Goal: Obtain resource: Obtain resource

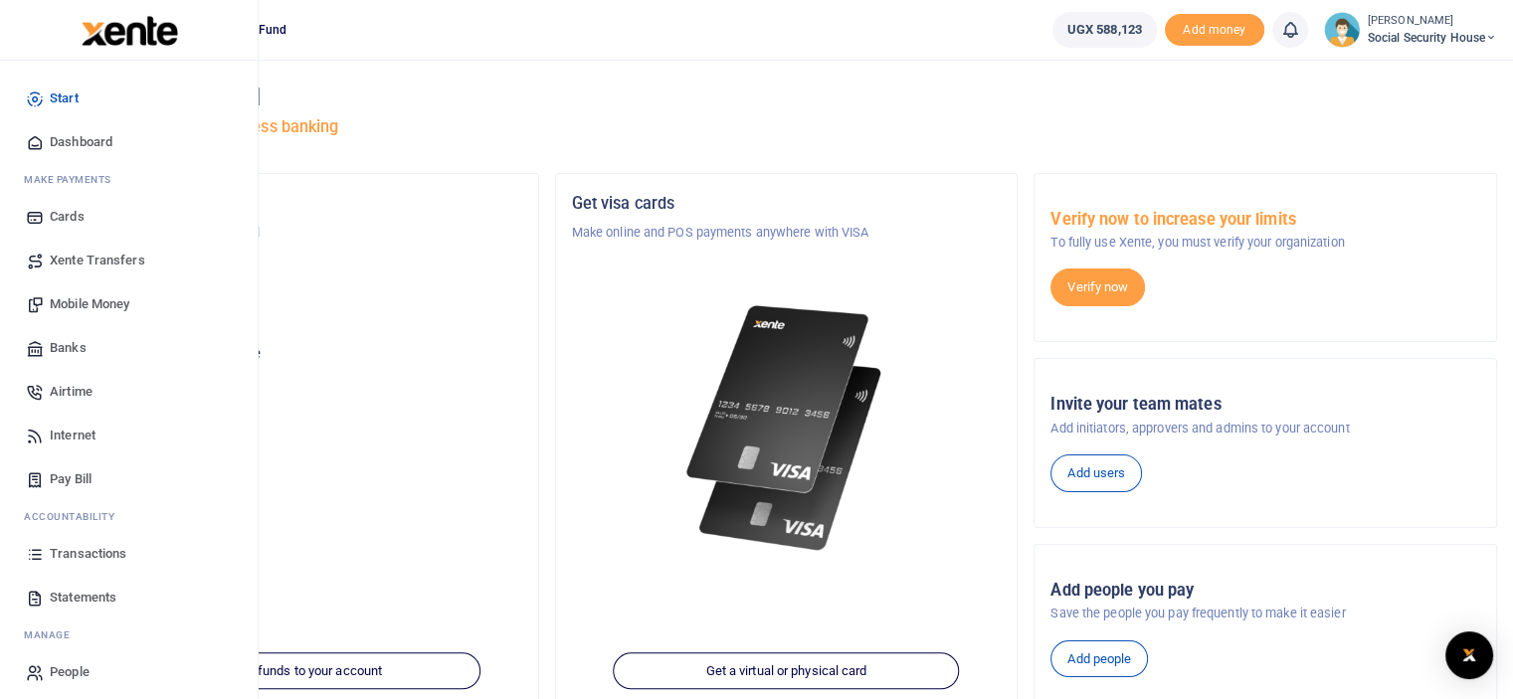
click at [76, 590] on span "Statements" at bounding box center [83, 598] width 67 height 20
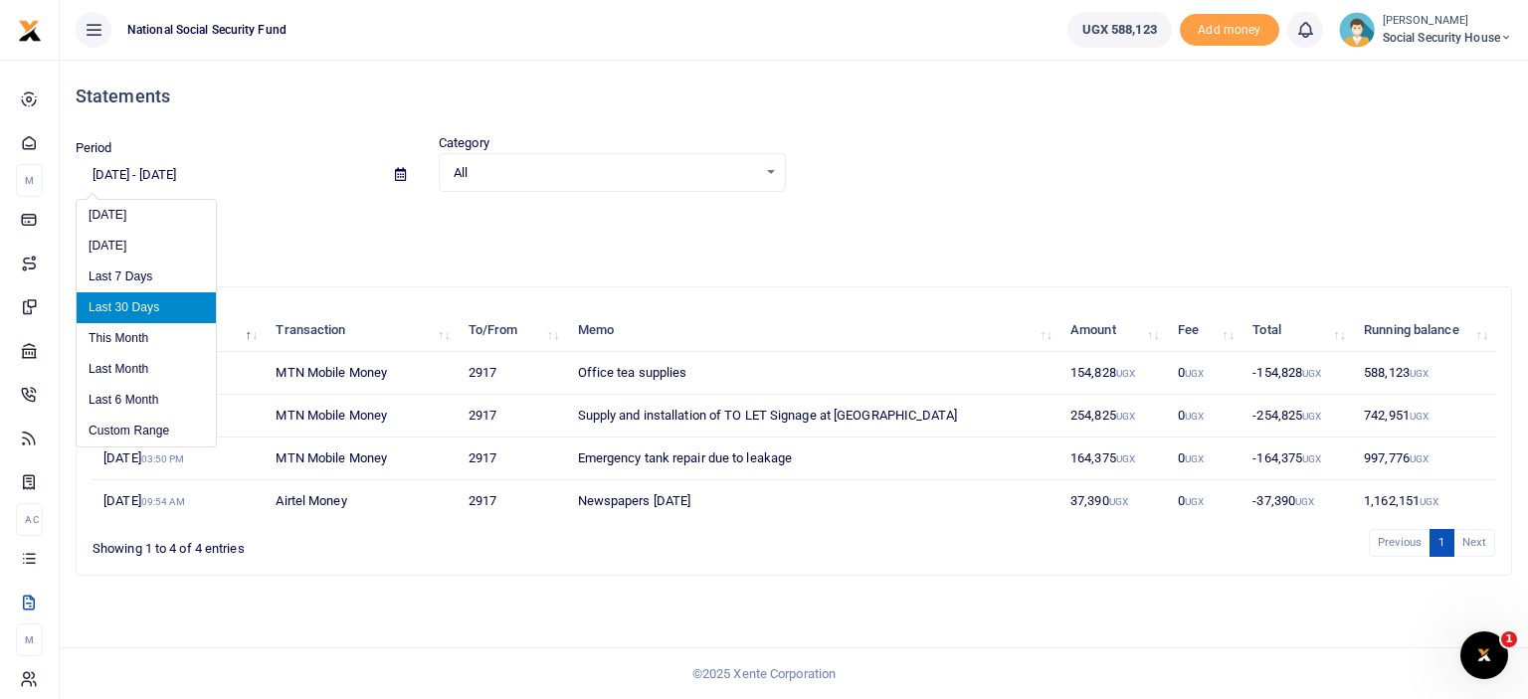
click at [194, 178] on input "[DATE] - [DATE]" at bounding box center [227, 175] width 303 height 34
click at [135, 441] on li "Custom Range" at bounding box center [146, 431] width 139 height 31
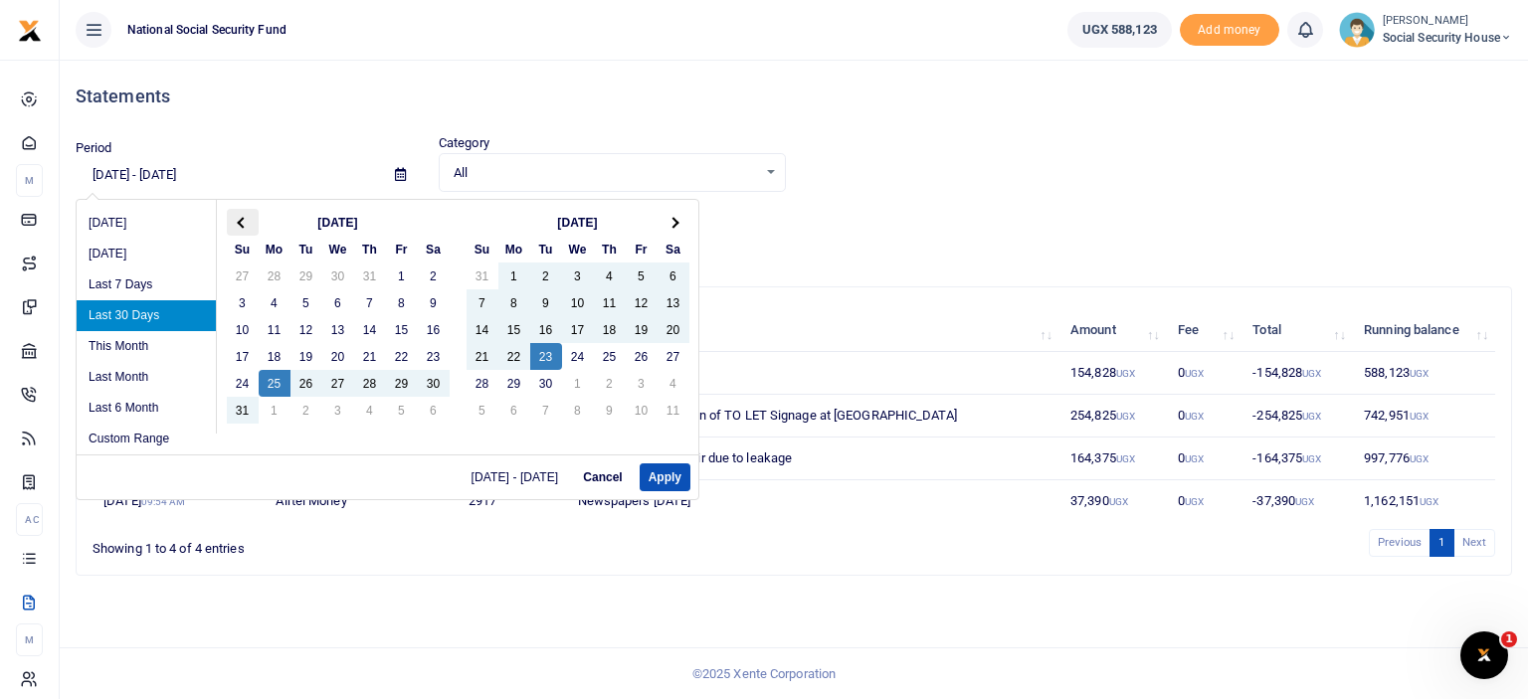
click at [249, 226] on th at bounding box center [243, 222] width 32 height 27
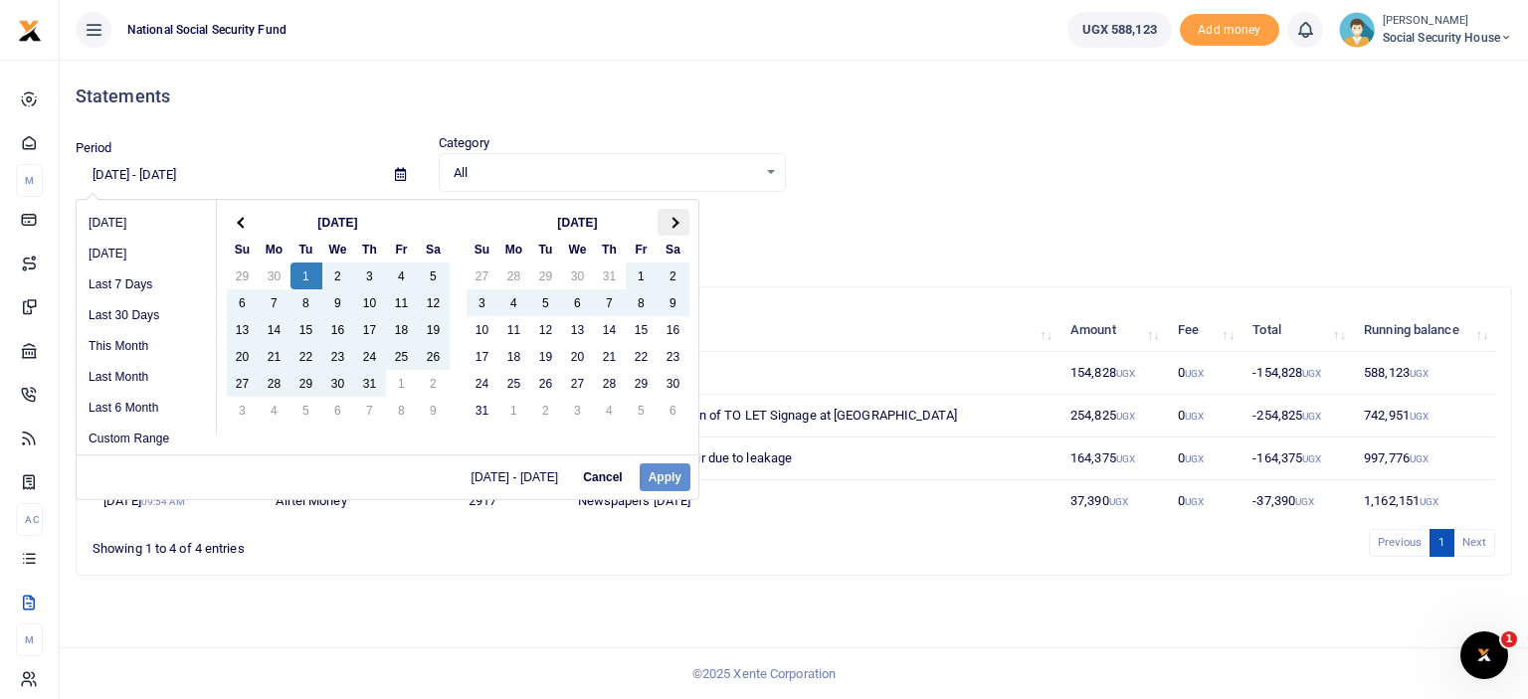
click at [669, 230] on th at bounding box center [673, 222] width 32 height 27
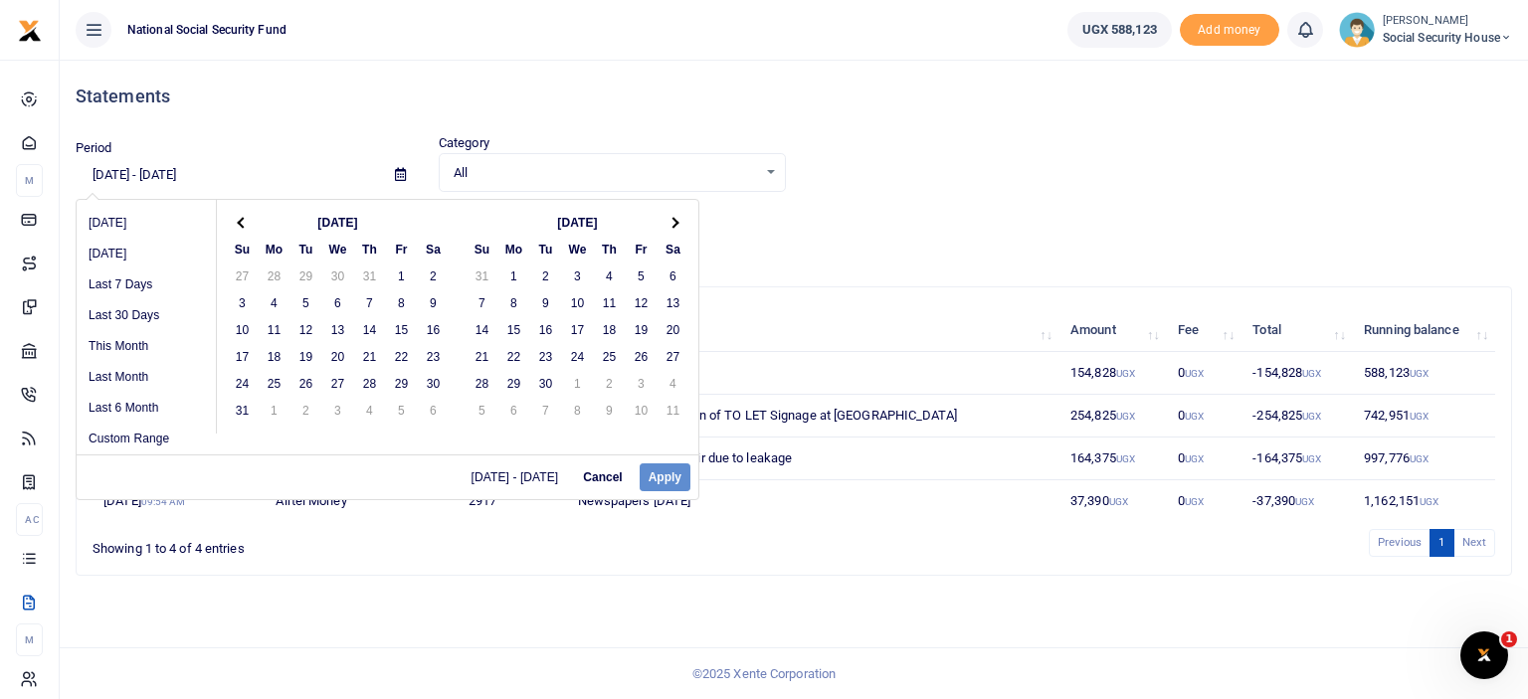
click at [669, 230] on th at bounding box center [673, 222] width 32 height 27
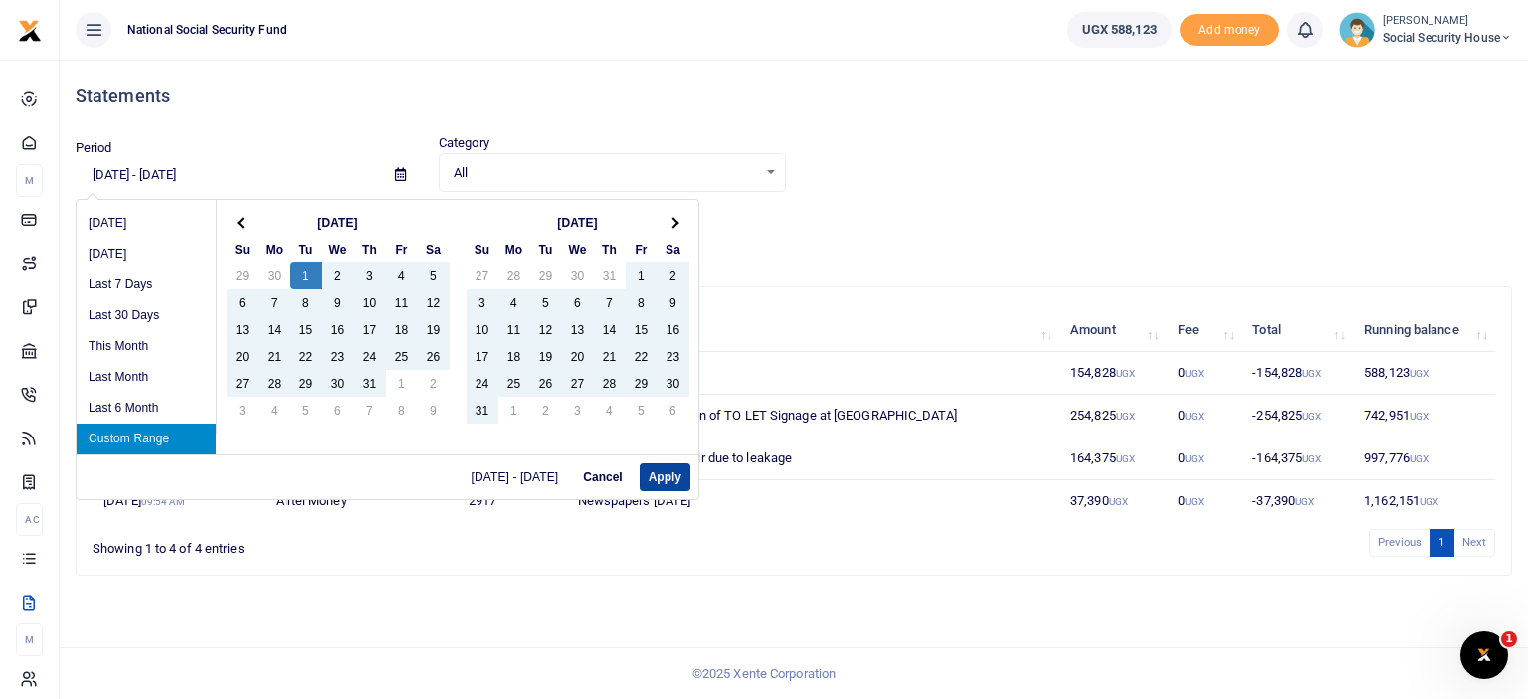
click at [668, 469] on button "Apply" at bounding box center [665, 477] width 51 height 28
type input "07/01/2025 - 09/23/2025"
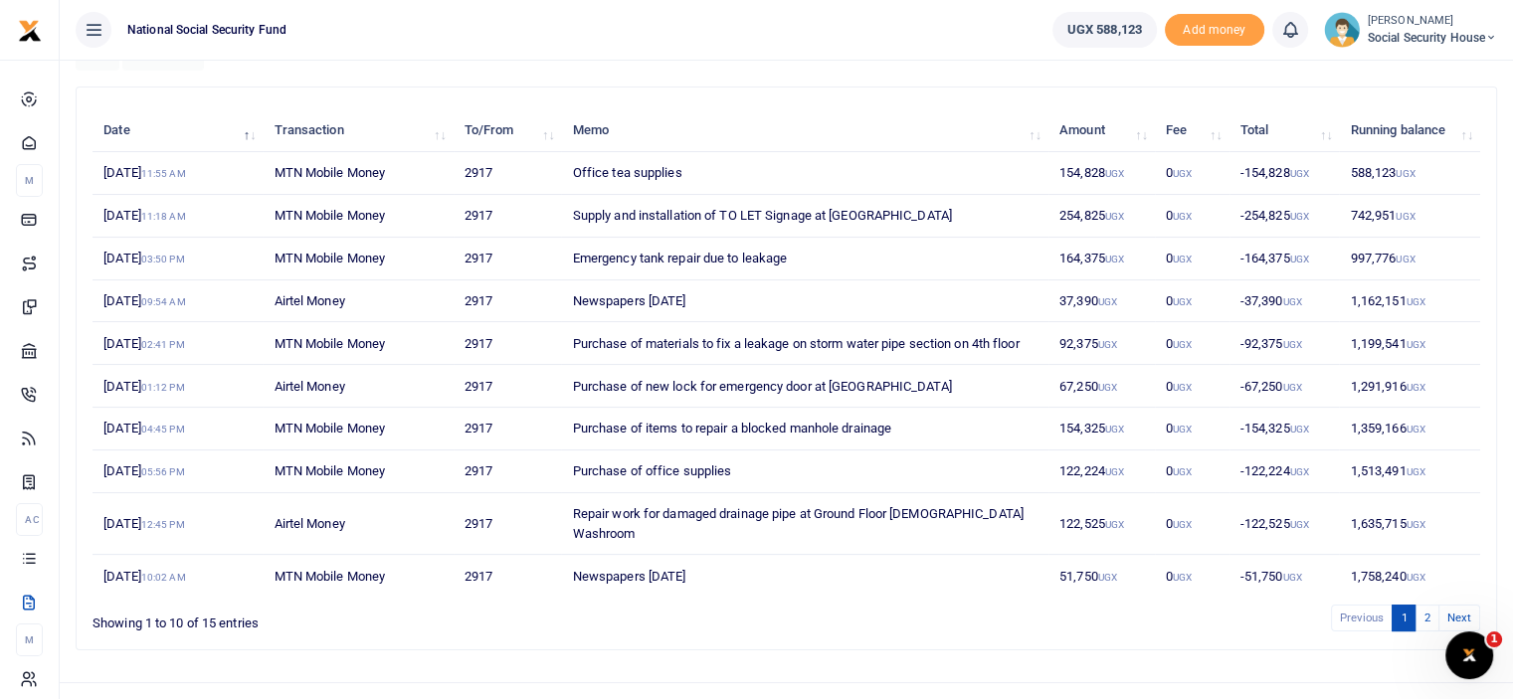
scroll to position [212, 0]
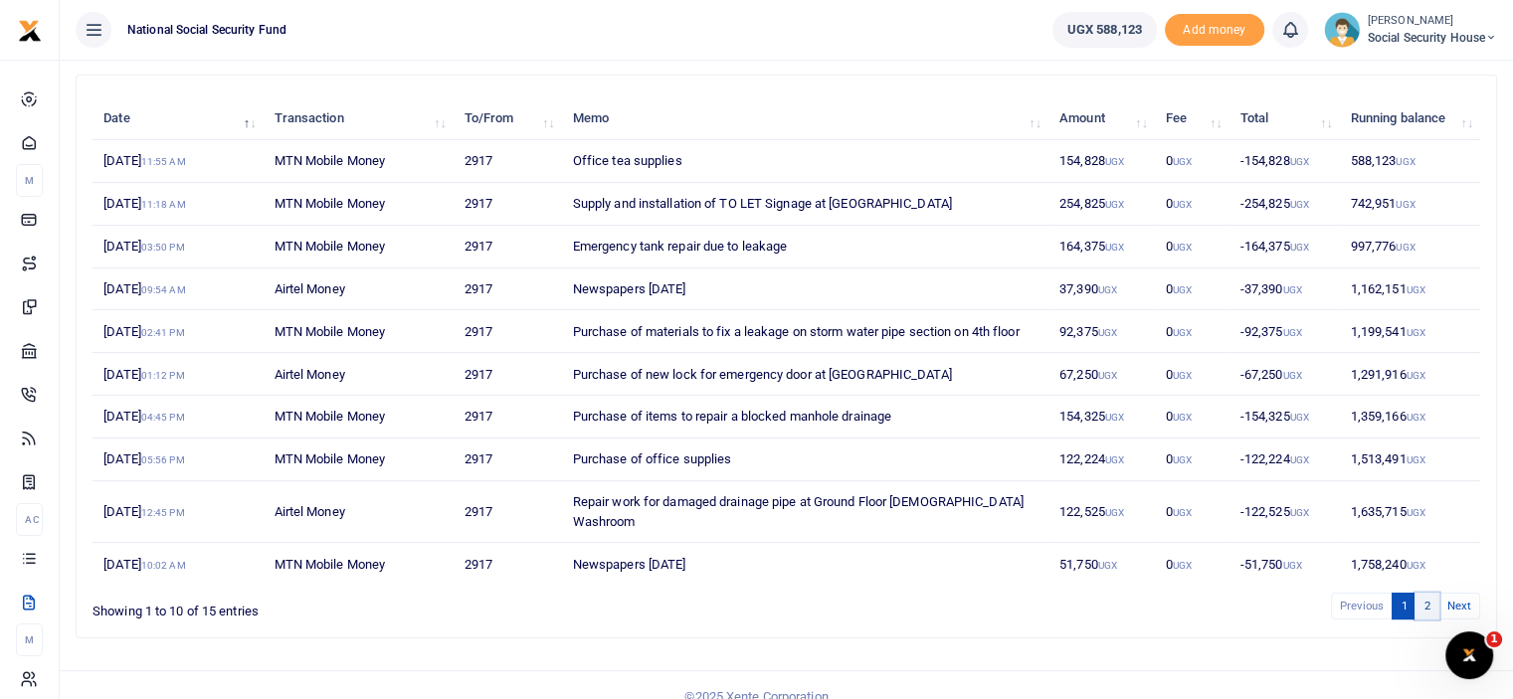
click at [1432, 593] on link "2" at bounding box center [1426, 606] width 24 height 27
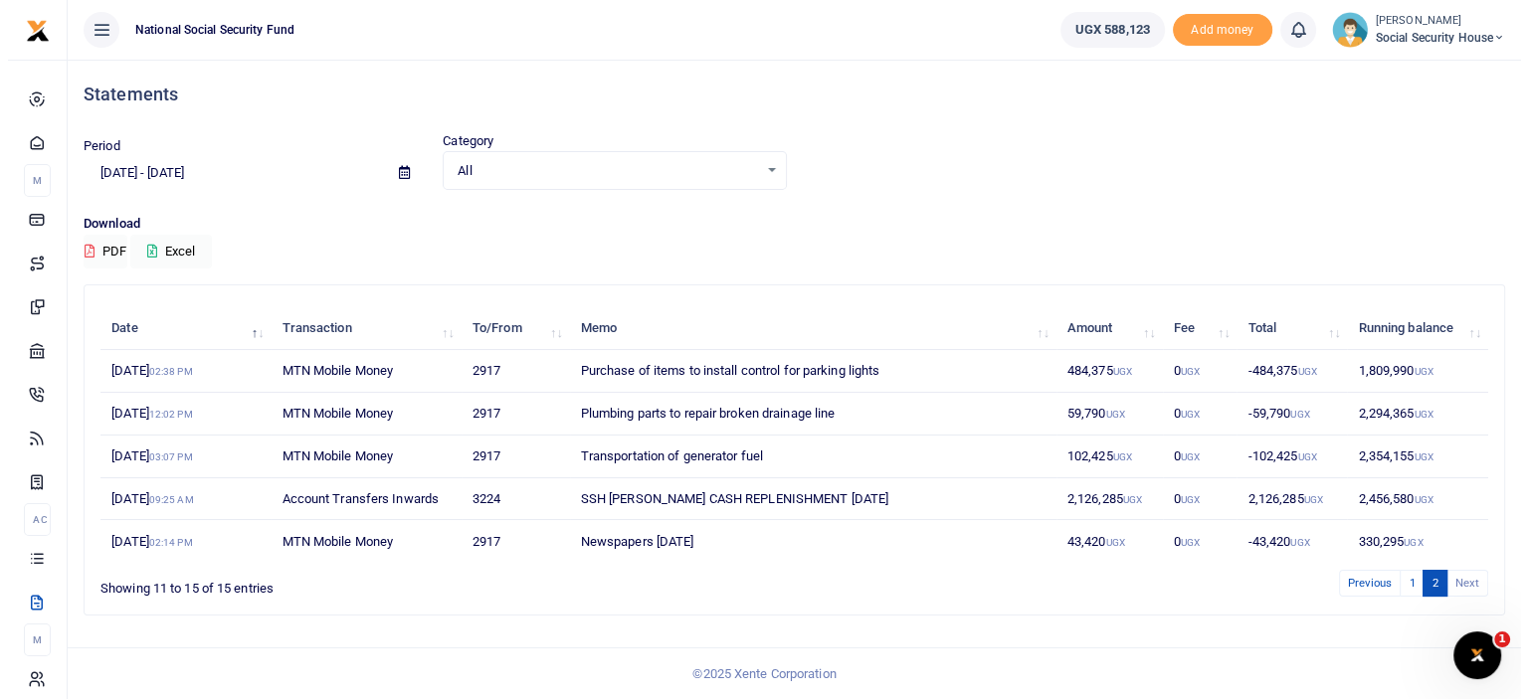
scroll to position [0, 0]
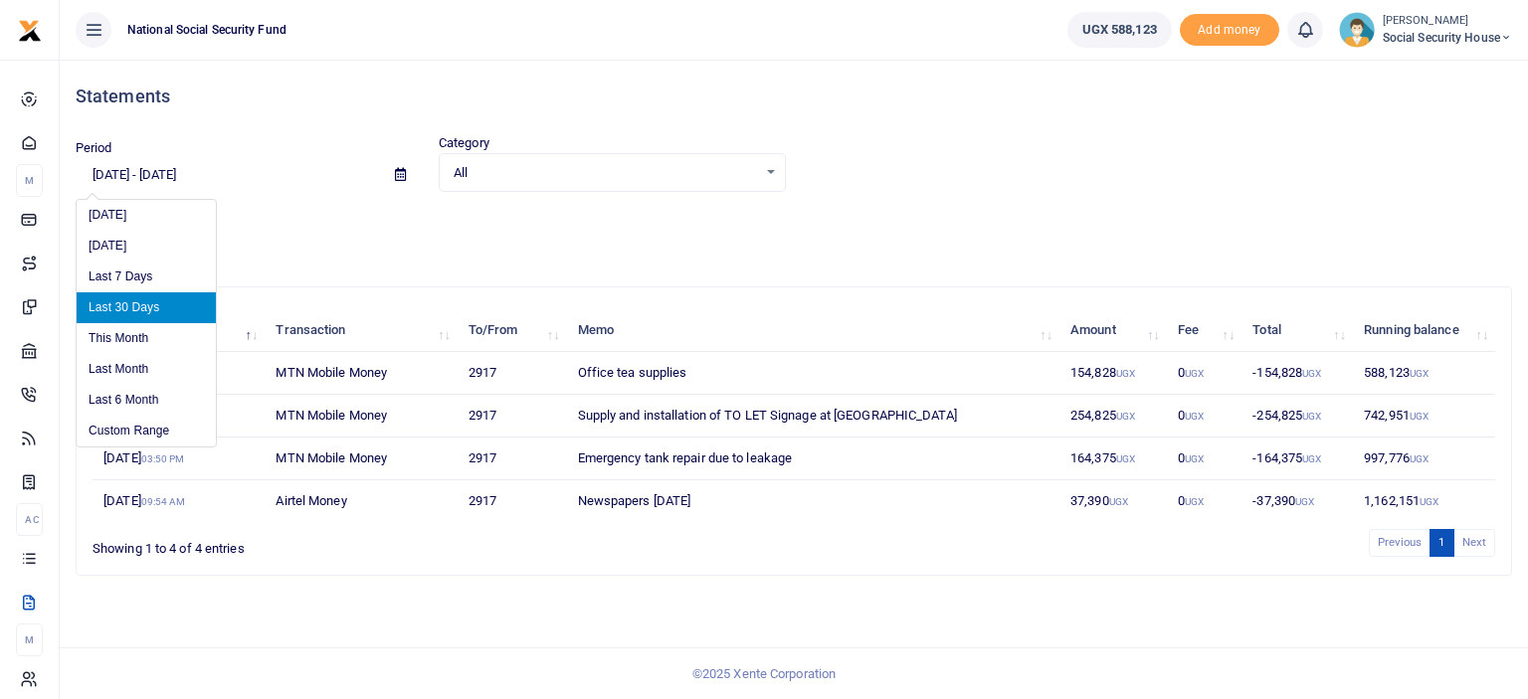
click at [235, 159] on input "[DATE] - [DATE]" at bounding box center [227, 175] width 303 height 34
click at [167, 425] on li "Custom Range" at bounding box center [146, 431] width 139 height 31
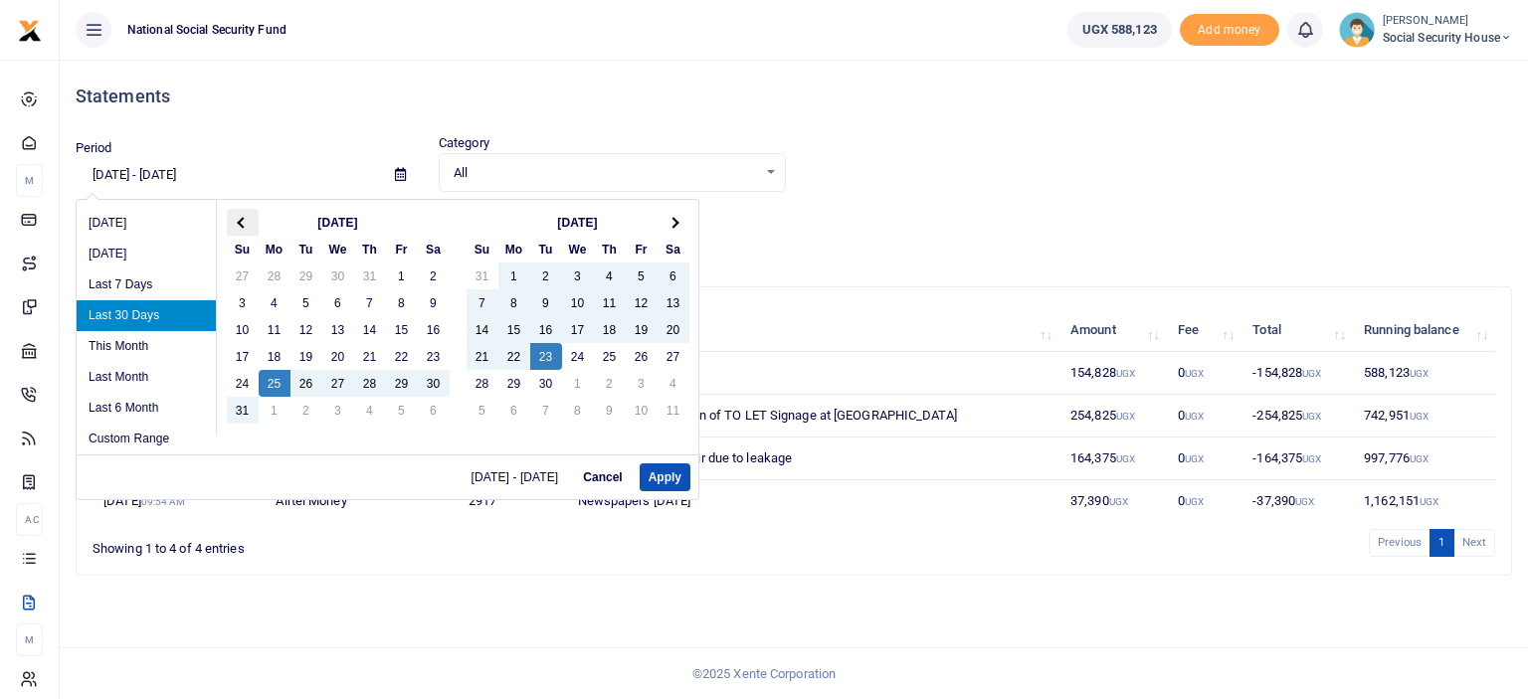
click at [249, 228] on th at bounding box center [243, 222] width 32 height 27
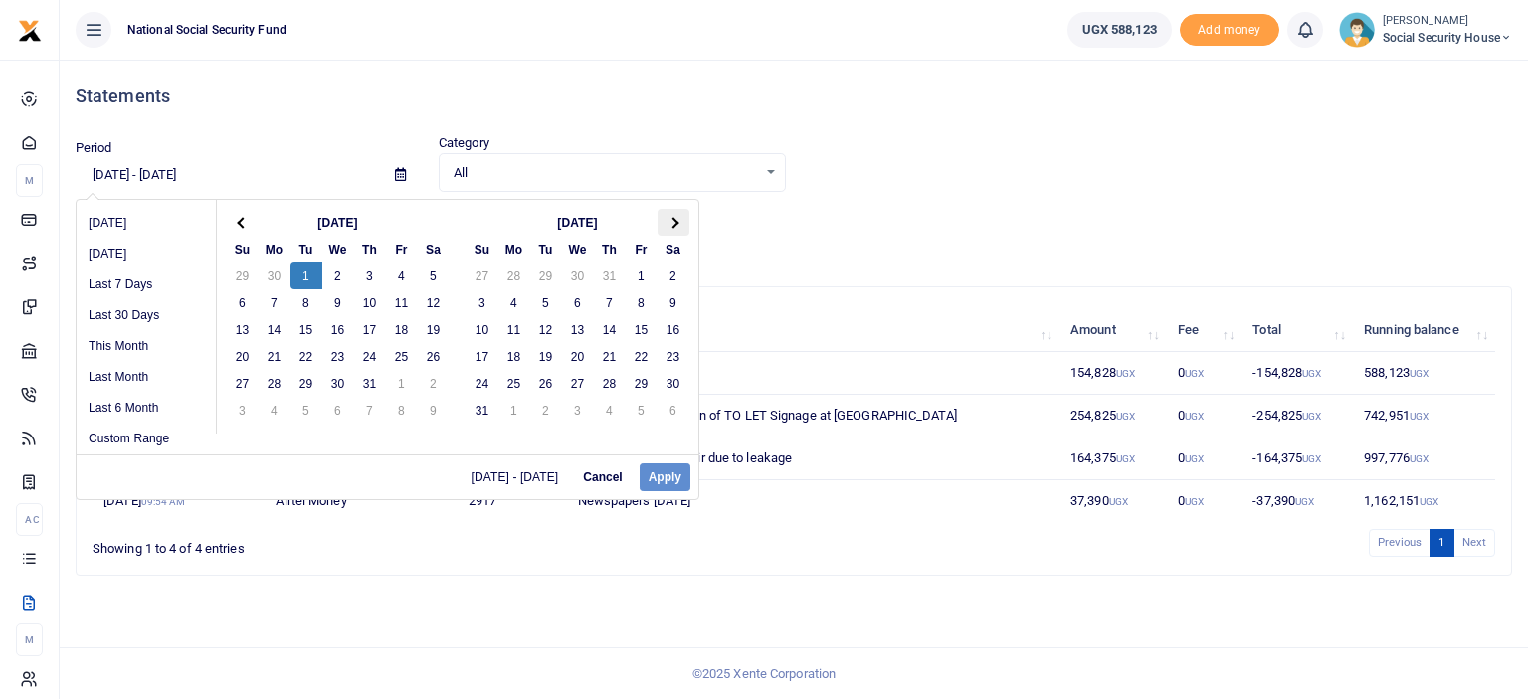
click at [667, 225] on th at bounding box center [673, 222] width 32 height 27
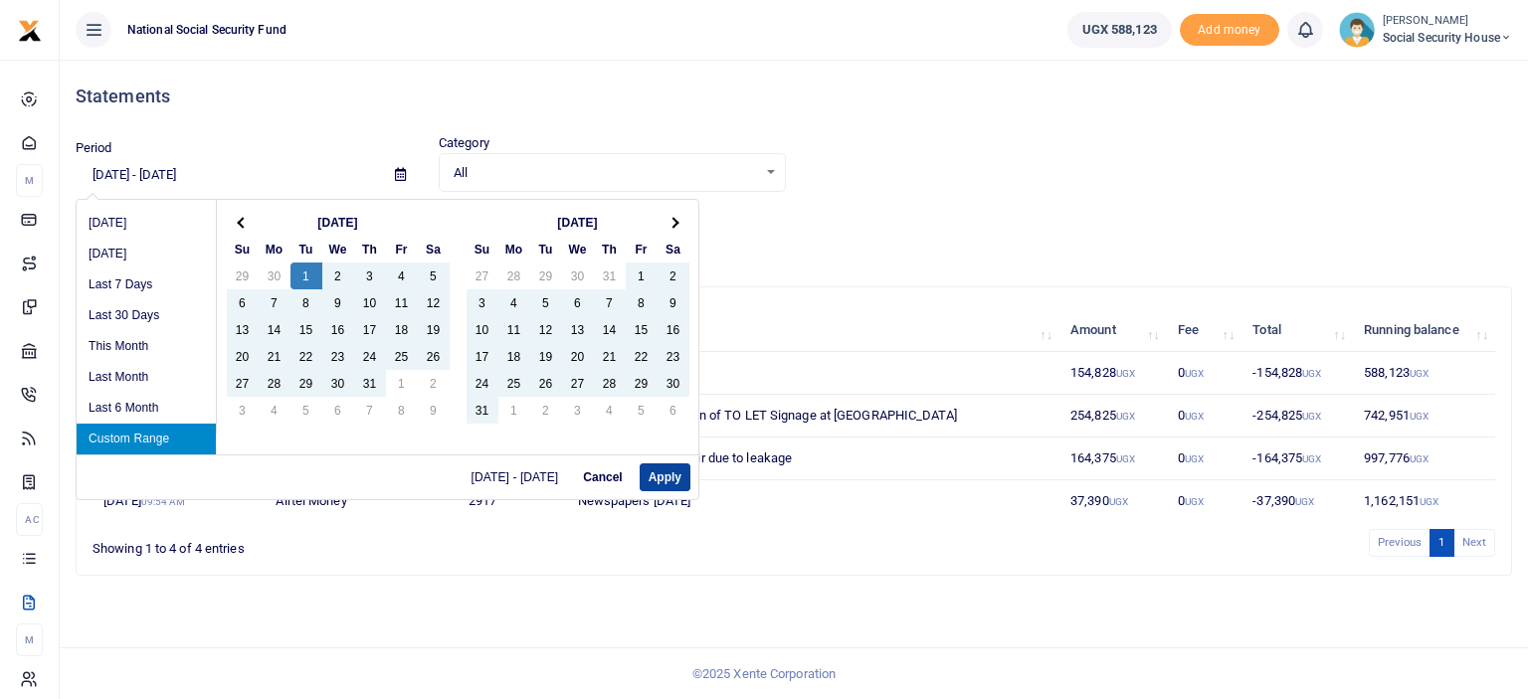
click at [648, 469] on button "Apply" at bounding box center [665, 477] width 51 height 28
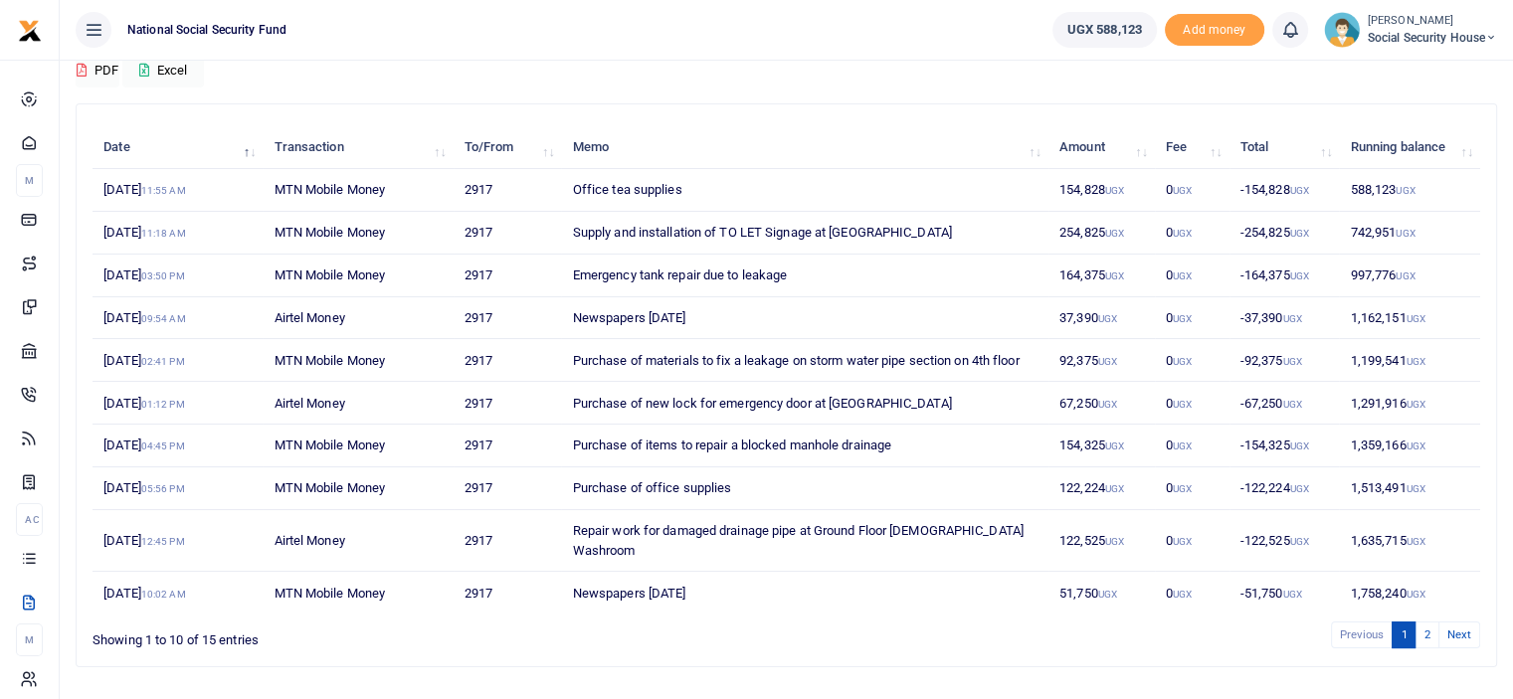
scroll to position [199, 0]
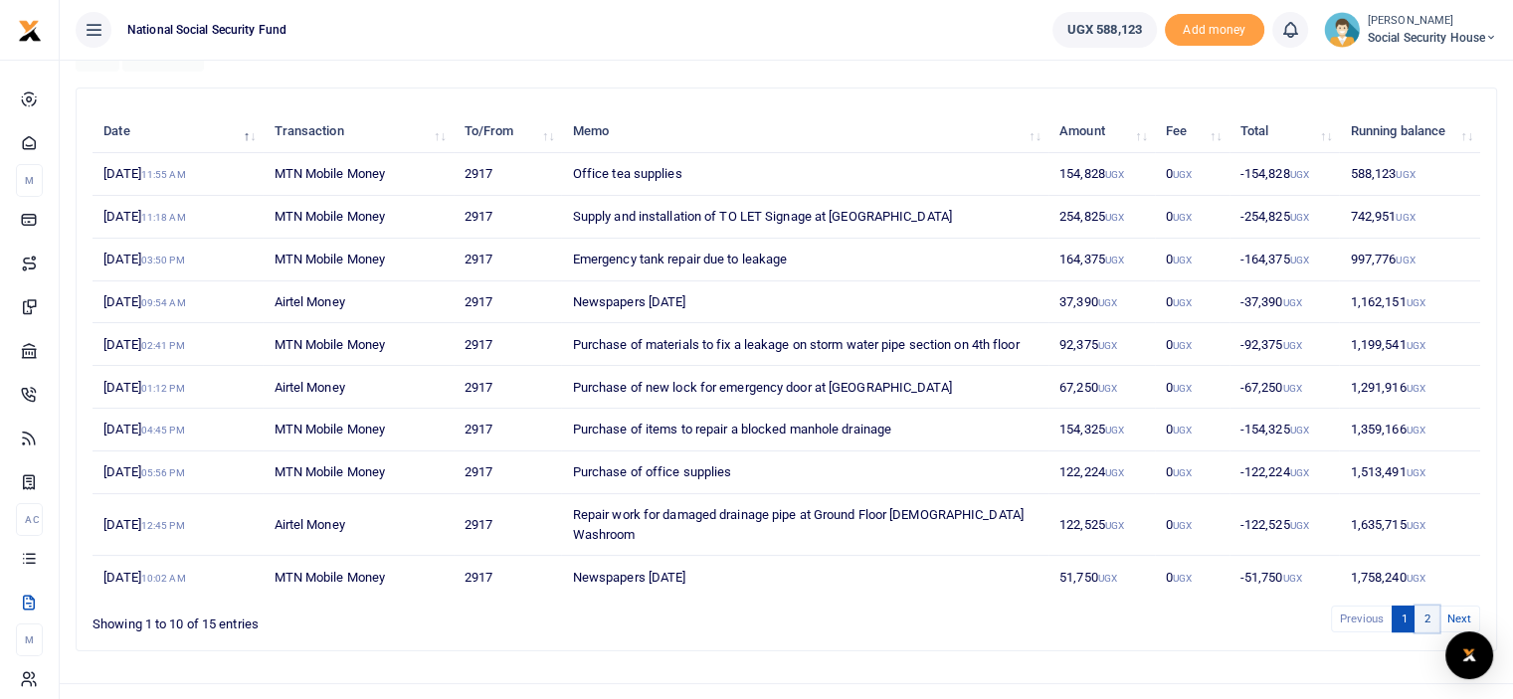
click at [1428, 606] on link "2" at bounding box center [1426, 619] width 24 height 27
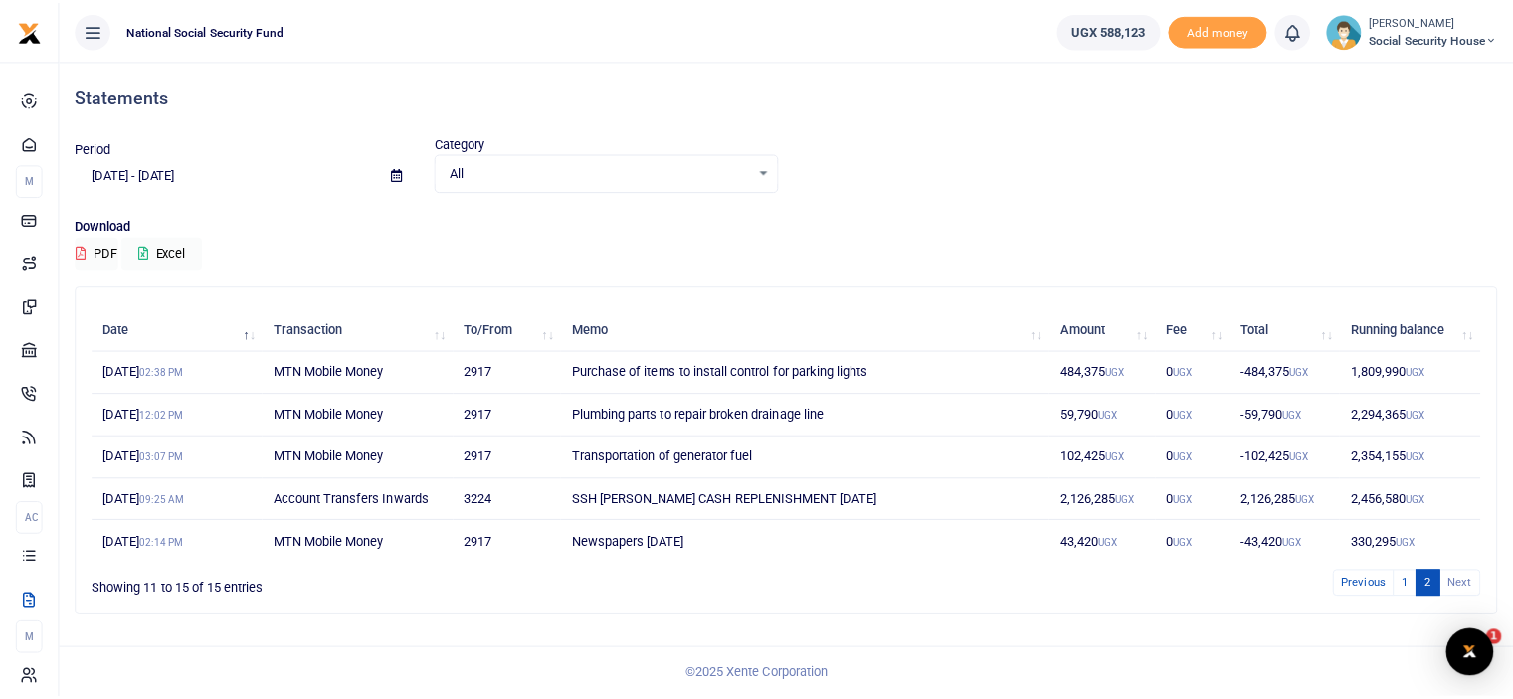
scroll to position [0, 0]
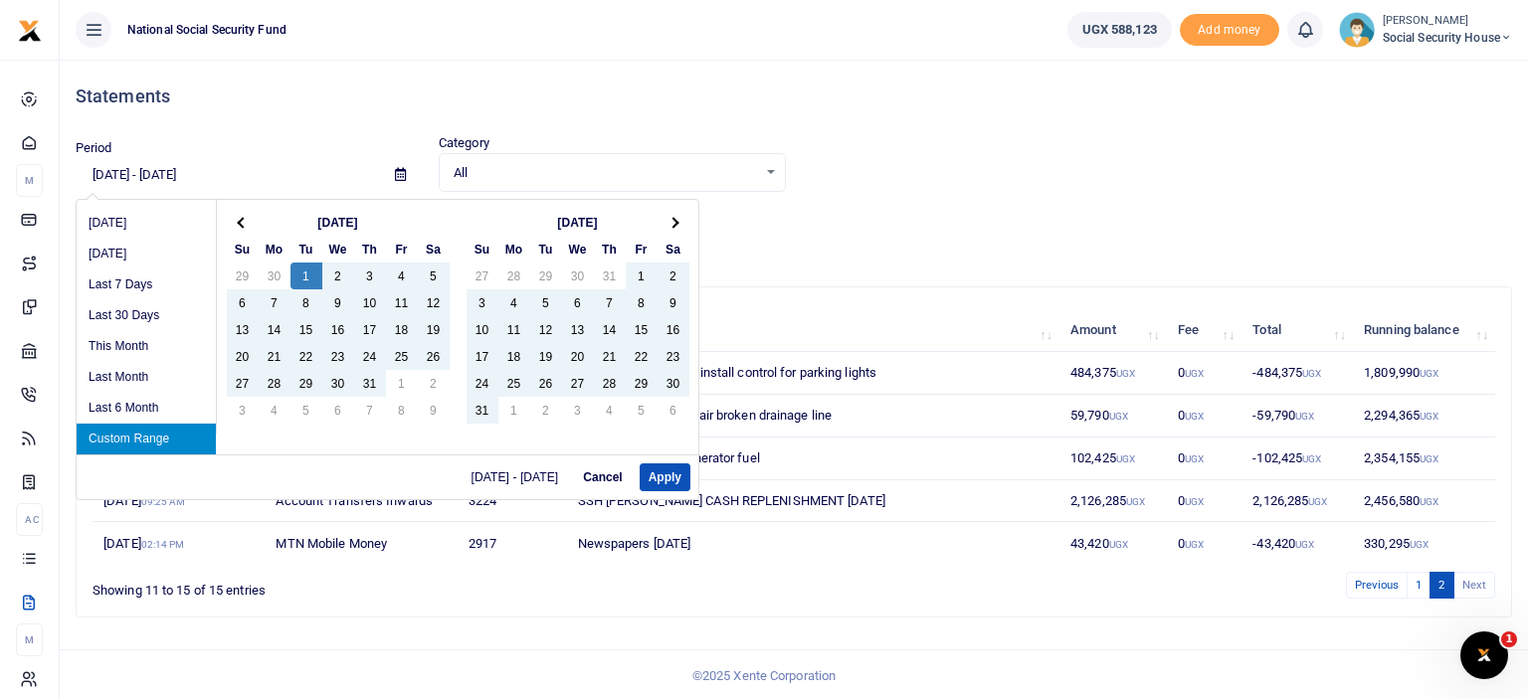
click at [241, 172] on input "[DATE] - [DATE]" at bounding box center [227, 175] width 303 height 34
click at [167, 432] on li "Custom Range" at bounding box center [146, 439] width 139 height 31
click at [244, 226] on th at bounding box center [243, 222] width 32 height 27
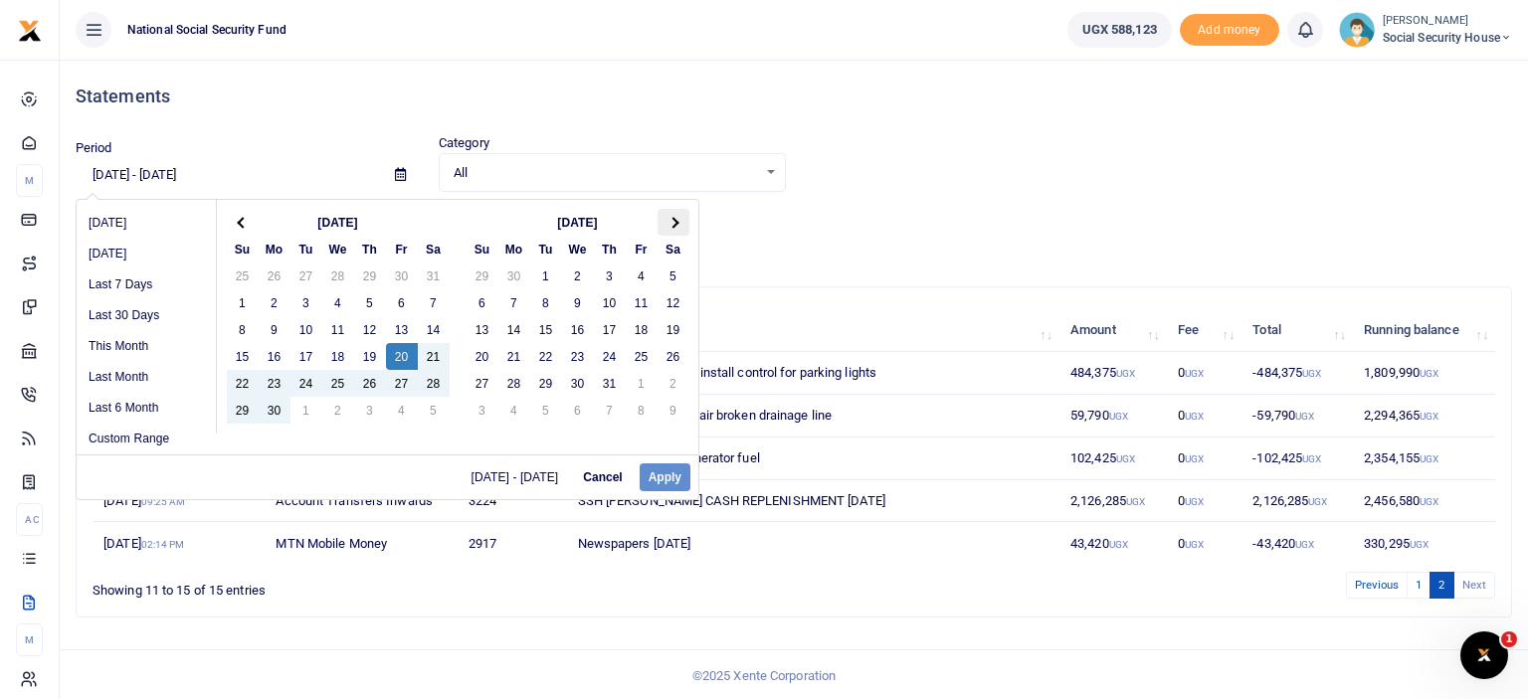
click at [676, 220] on th at bounding box center [673, 222] width 32 height 27
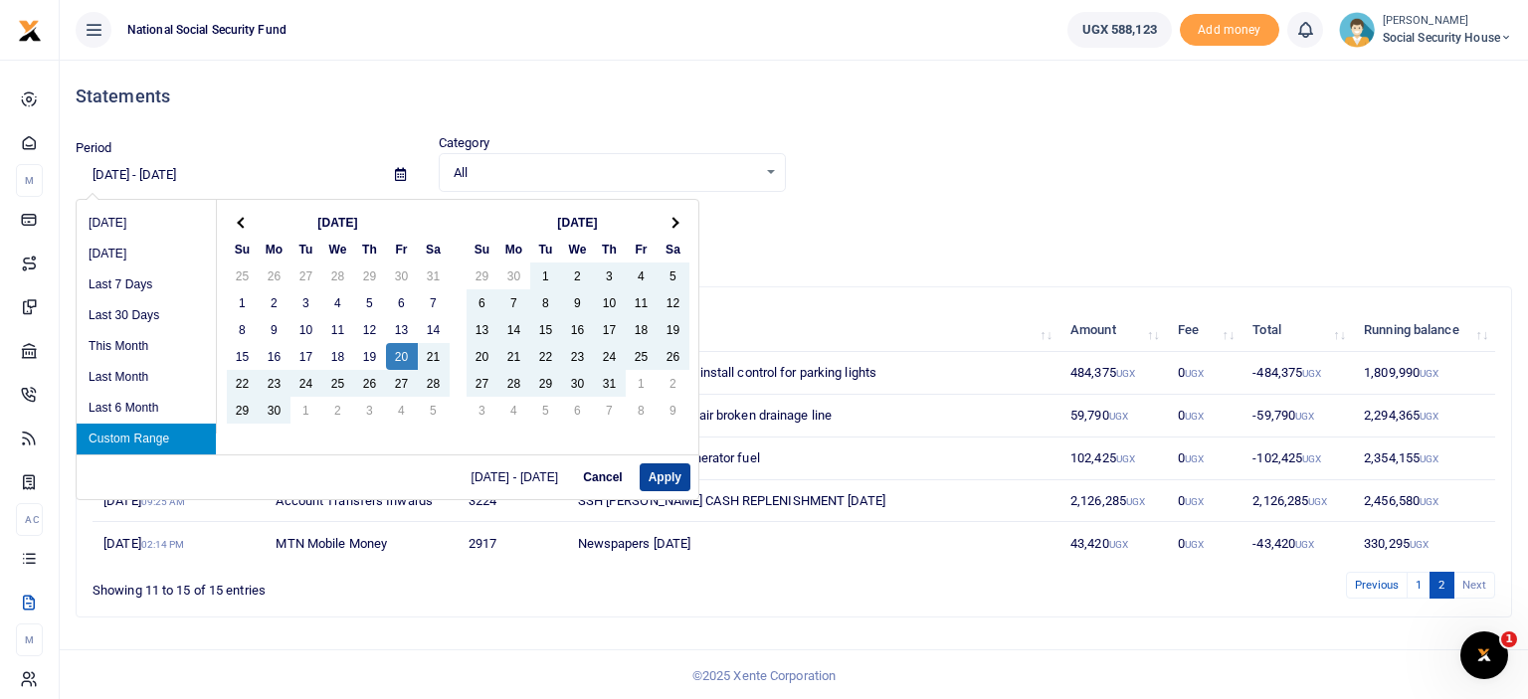
click at [666, 470] on button "Apply" at bounding box center [665, 477] width 51 height 28
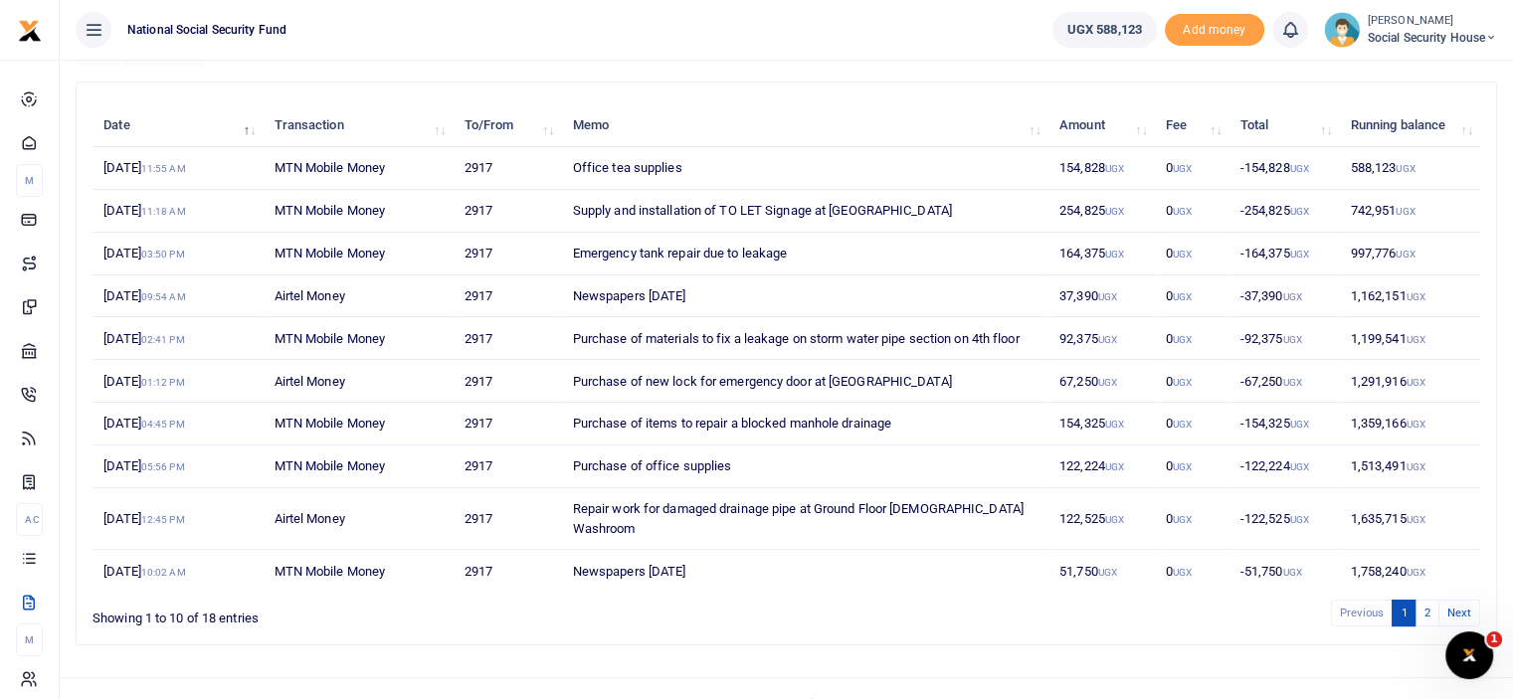
scroll to position [212, 0]
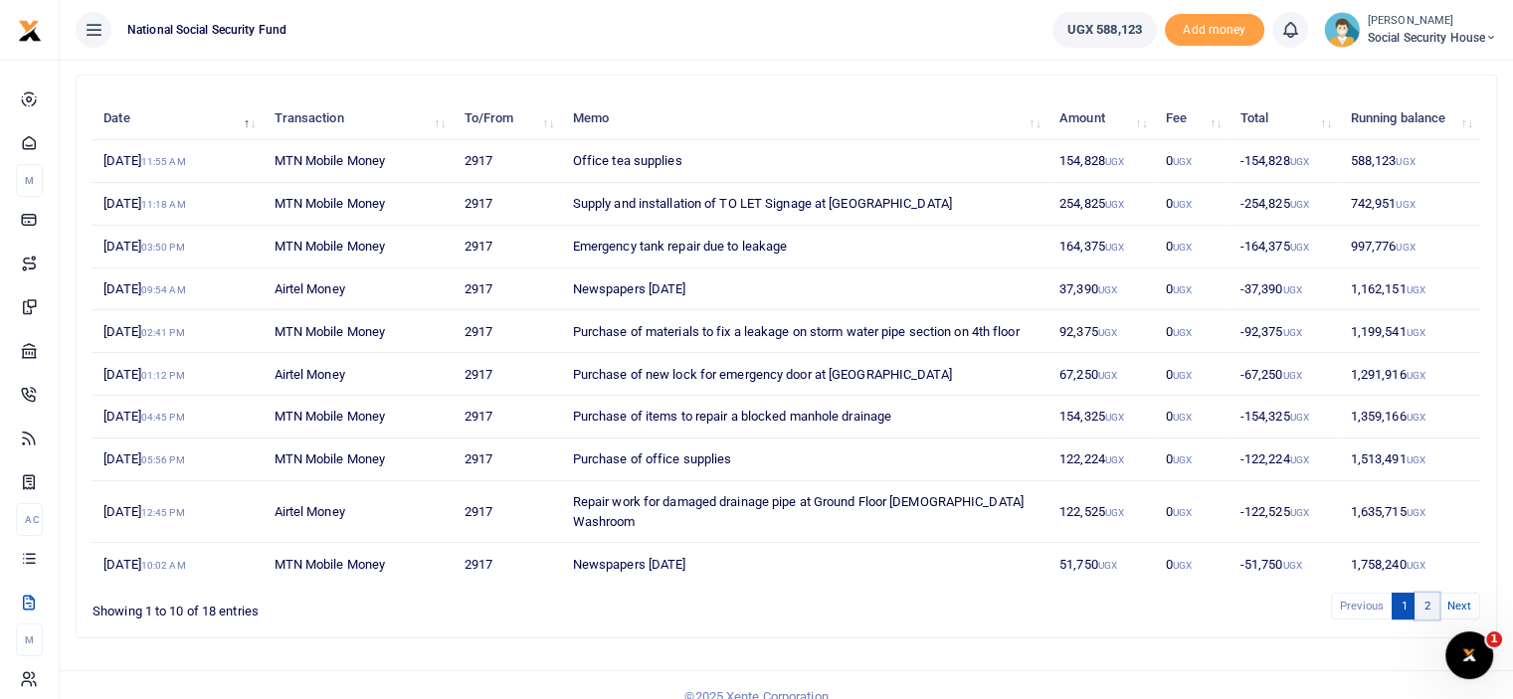
click at [1431, 593] on link "2" at bounding box center [1426, 606] width 24 height 27
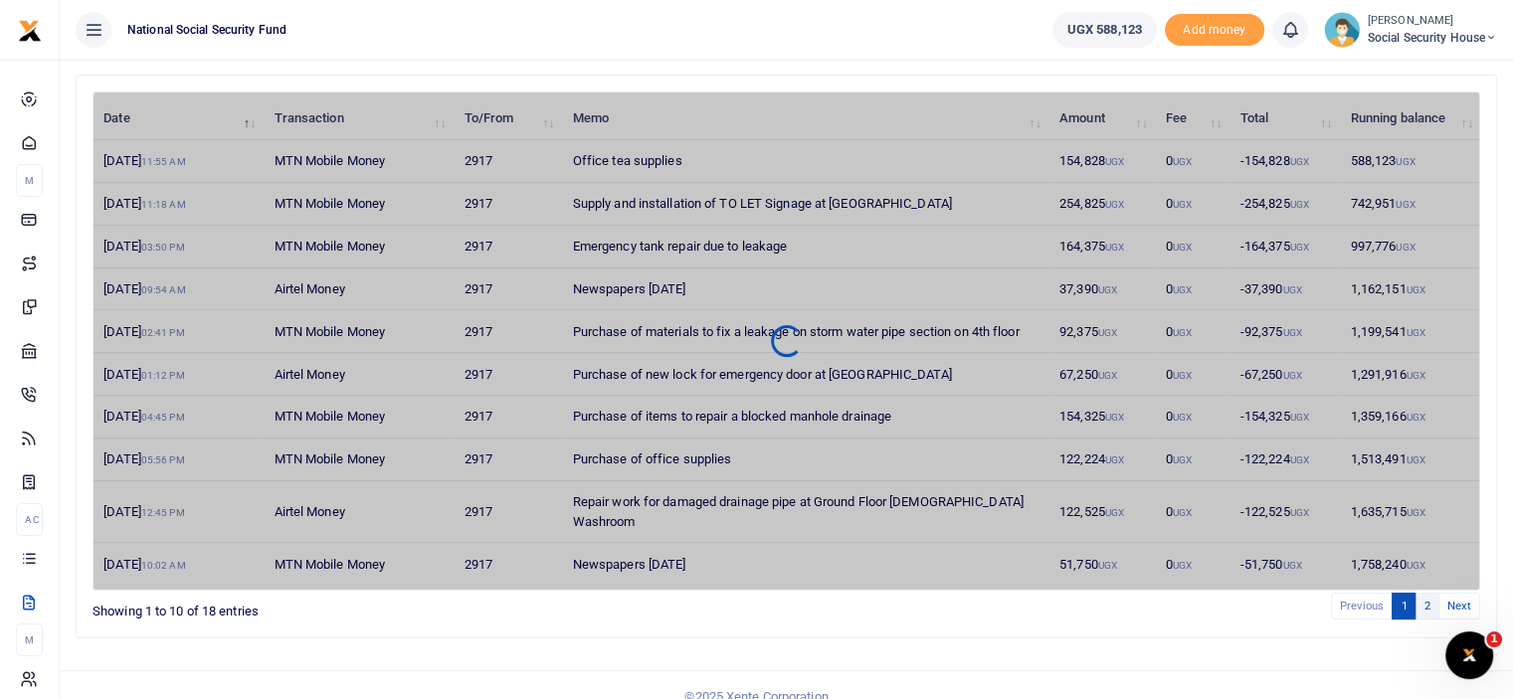
scroll to position [127, 0]
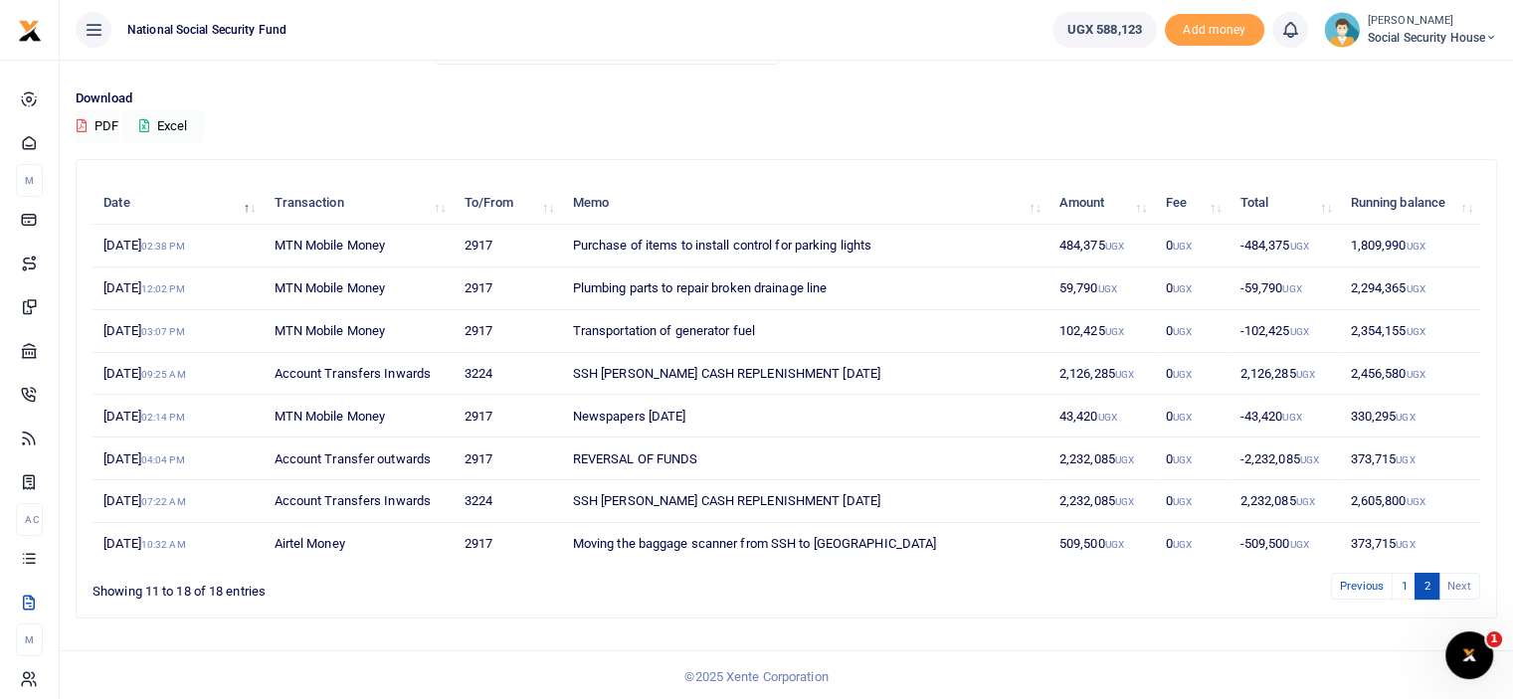
click at [1127, 619] on div "Date Transaction To/From Memo Amount Fee Total Running balance [DATE] 02:38 PM …" at bounding box center [786, 396] width 1437 height 475
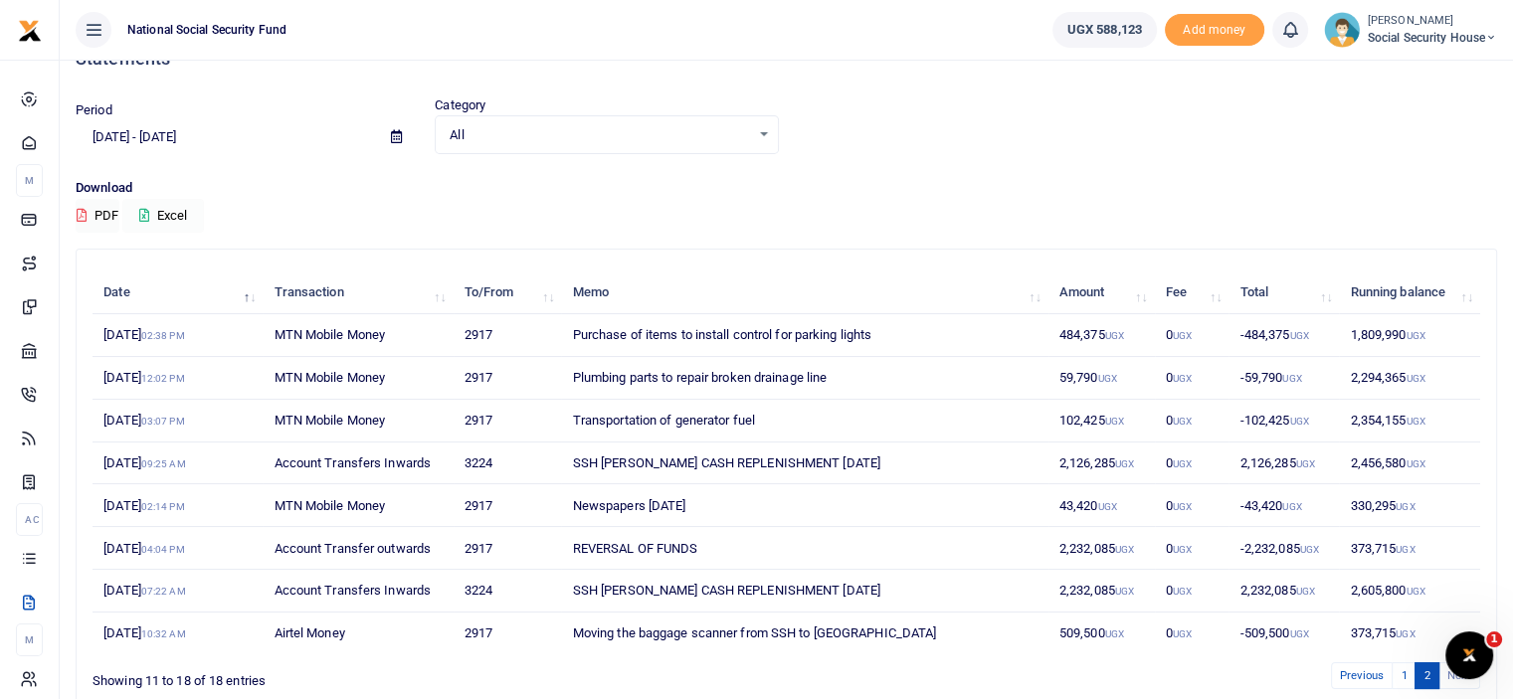
scroll to position [0, 0]
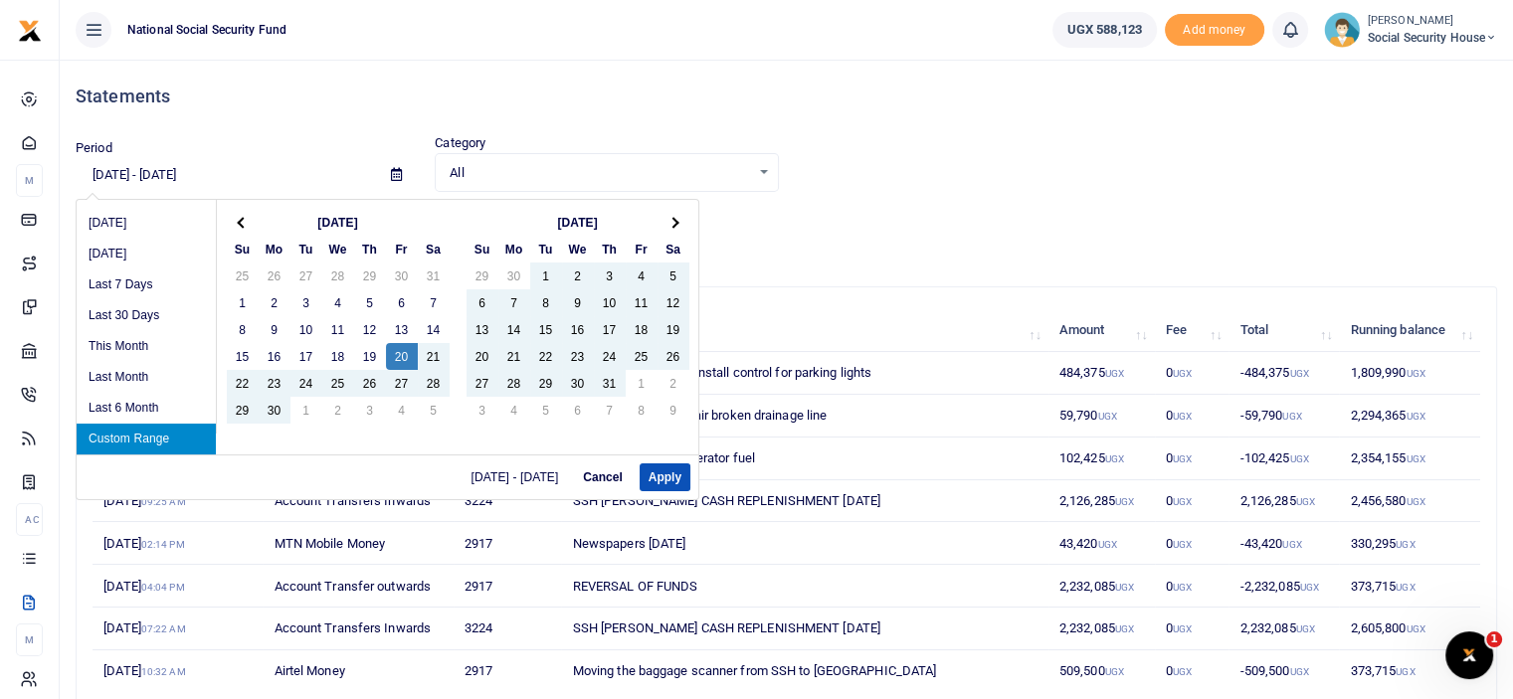
click at [250, 177] on input "[DATE] - [DATE]" at bounding box center [225, 175] width 299 height 34
click at [151, 440] on li "Custom Range" at bounding box center [146, 439] width 139 height 31
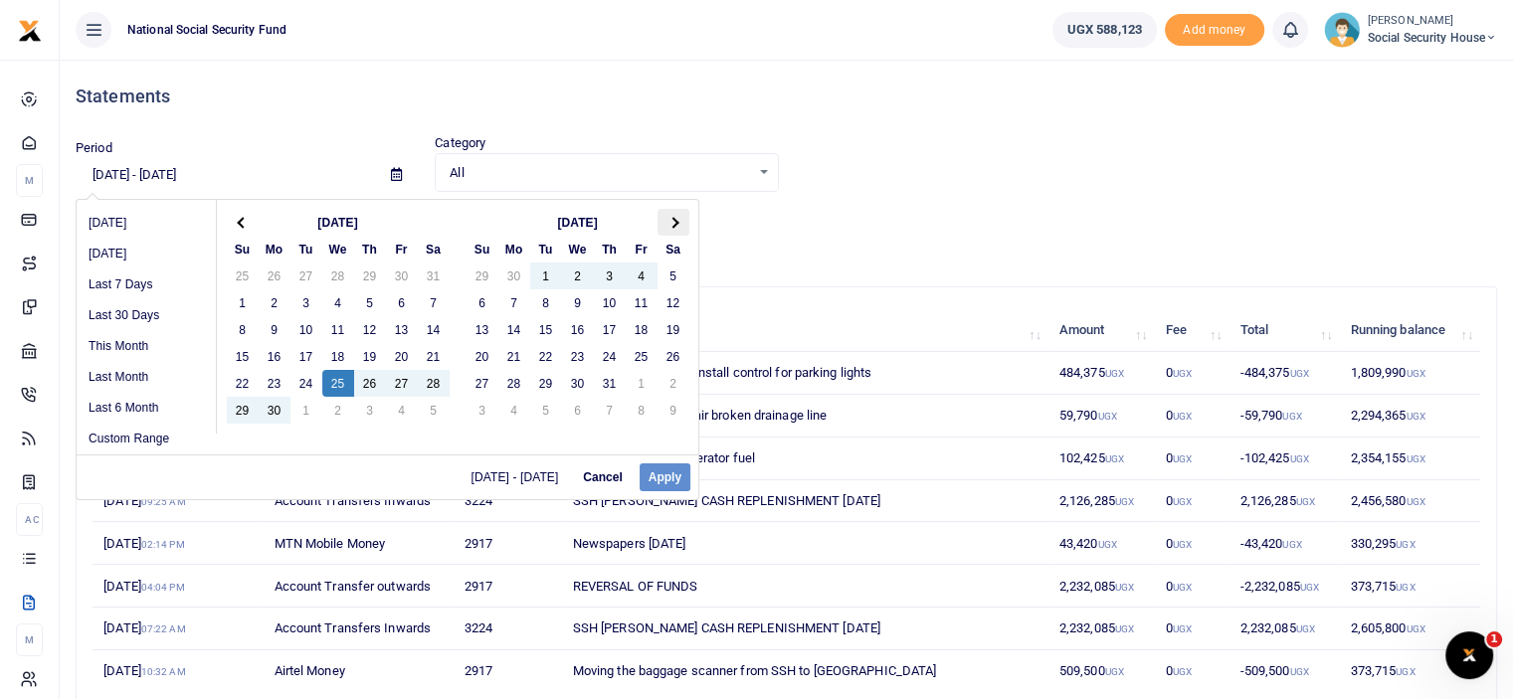
click at [672, 221] on span at bounding box center [672, 222] width 11 height 11
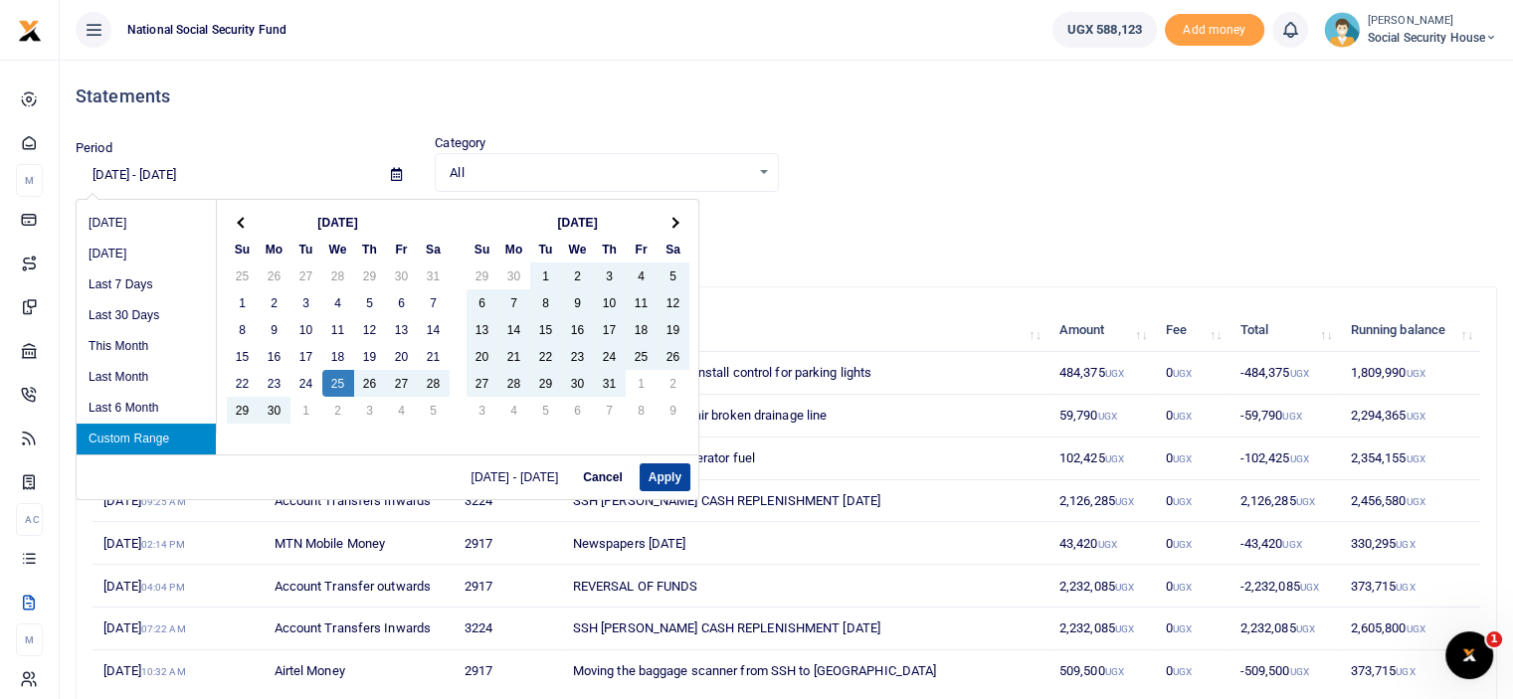
click at [670, 478] on button "Apply" at bounding box center [665, 477] width 51 height 28
type input "[DATE] - [DATE]"
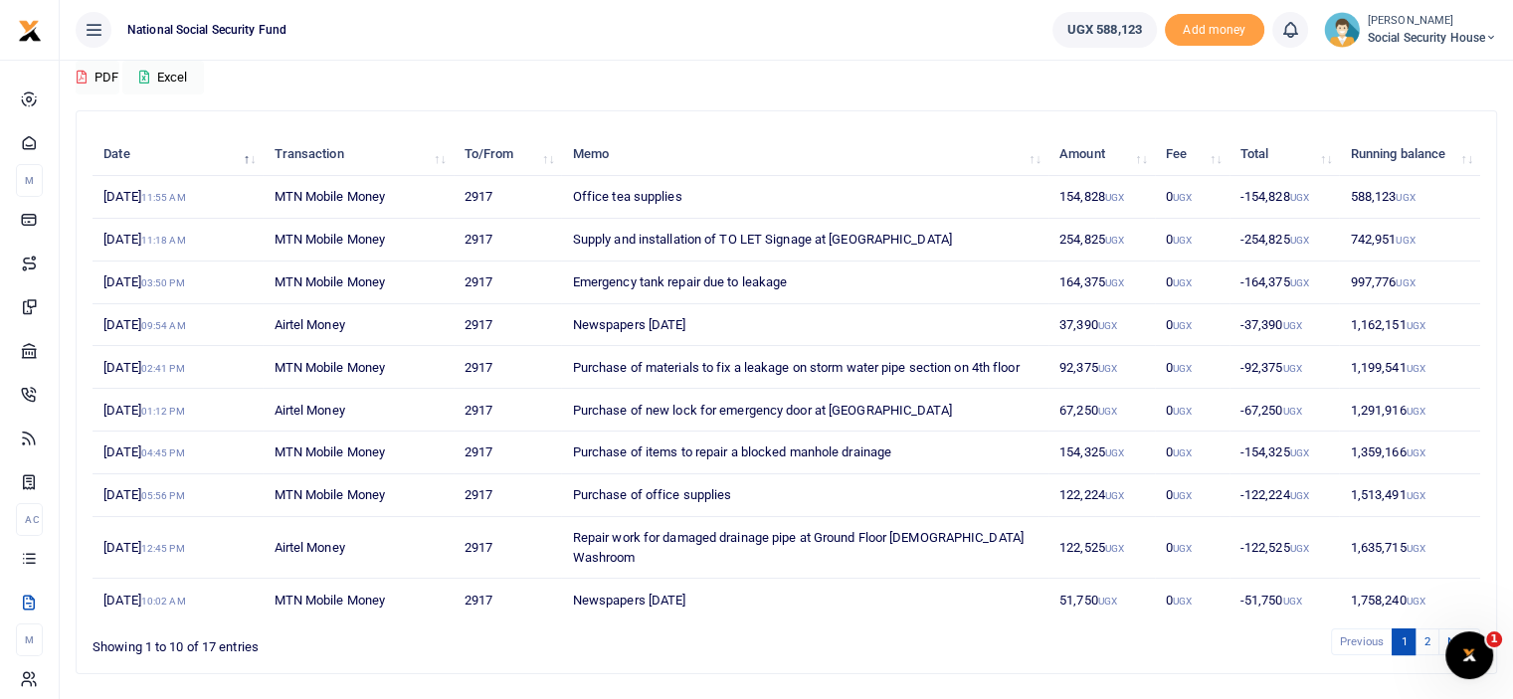
scroll to position [212, 0]
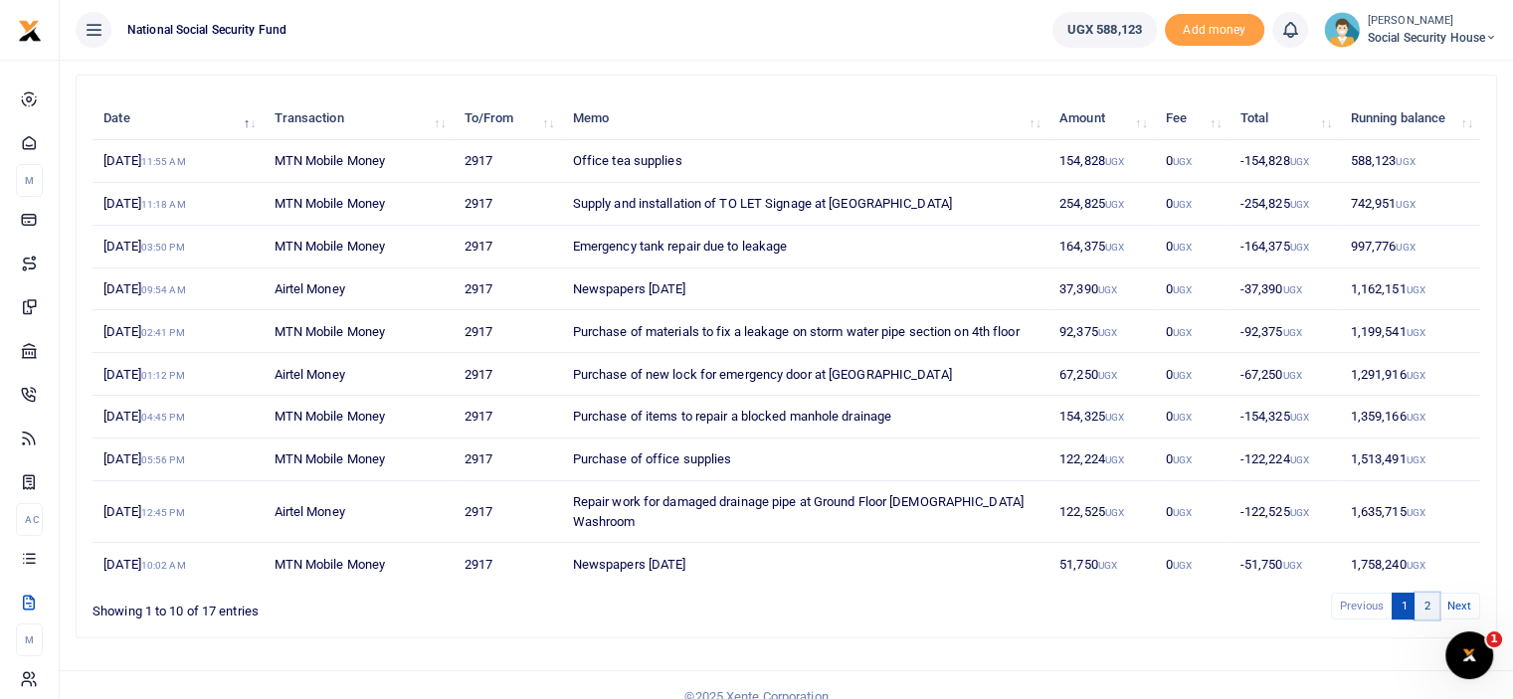
click at [1430, 593] on link "2" at bounding box center [1426, 606] width 24 height 27
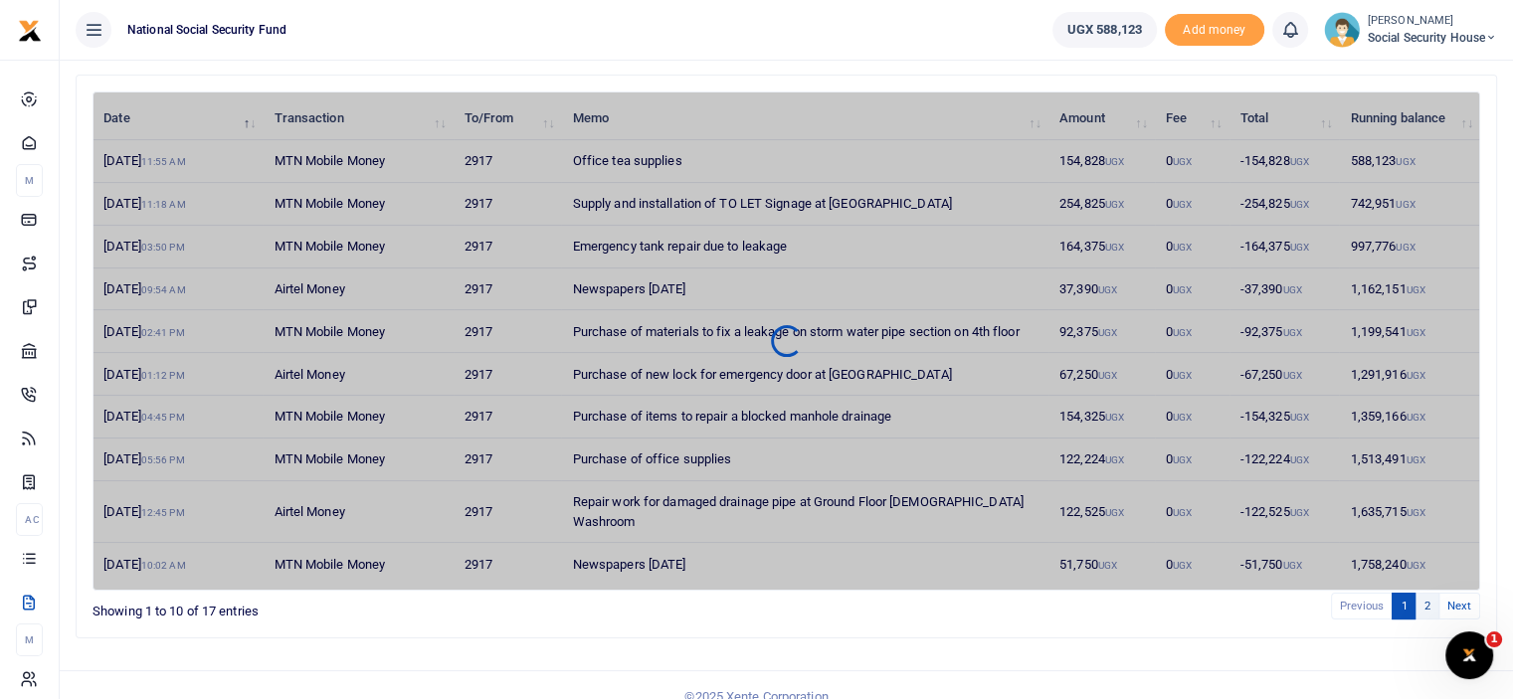
scroll to position [84, 0]
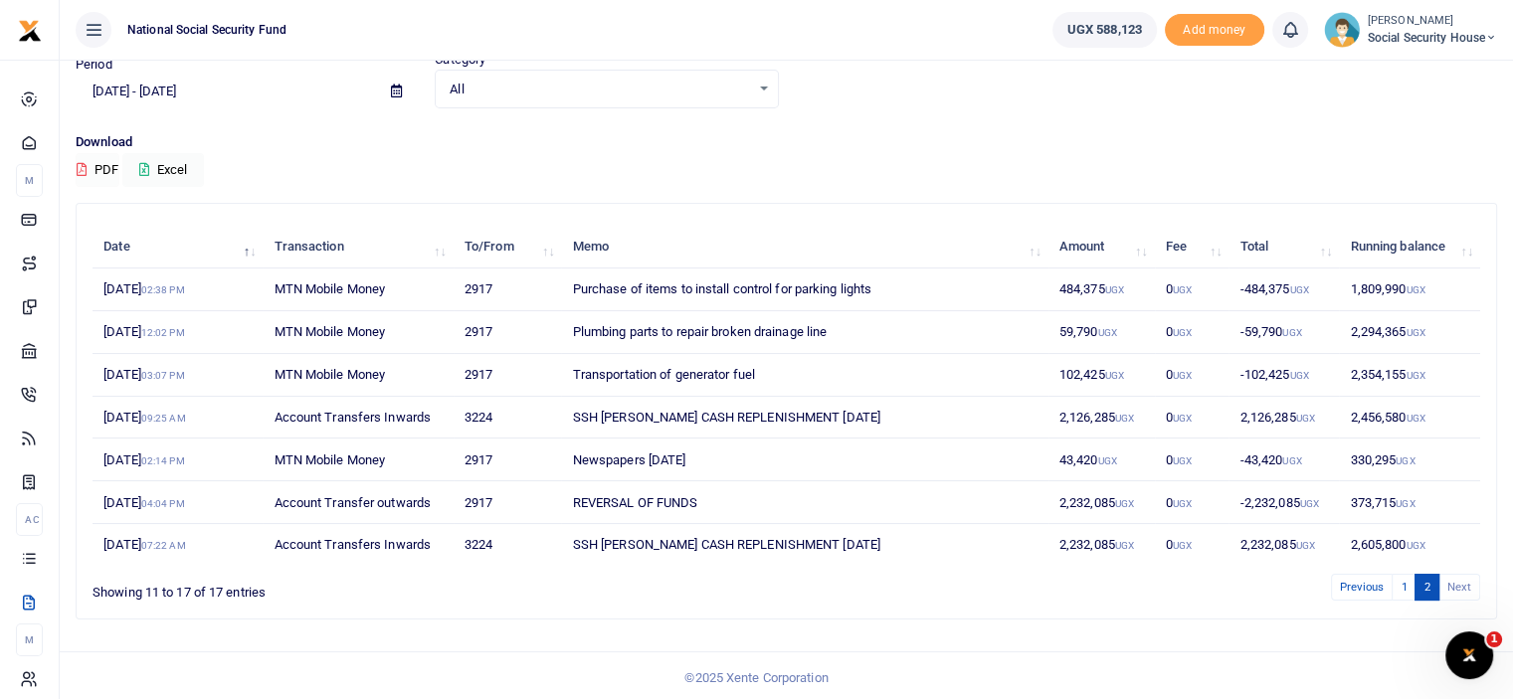
click at [110, 166] on button "PDF" at bounding box center [98, 170] width 44 height 34
